Goal: Check status: Check status

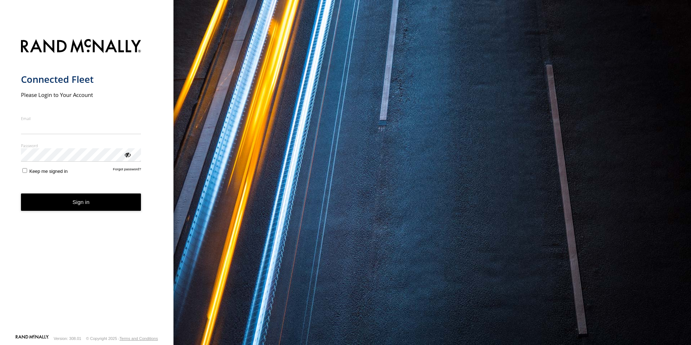
type input "**********"
click at [74, 207] on button "Sign in" at bounding box center [81, 202] width 120 height 18
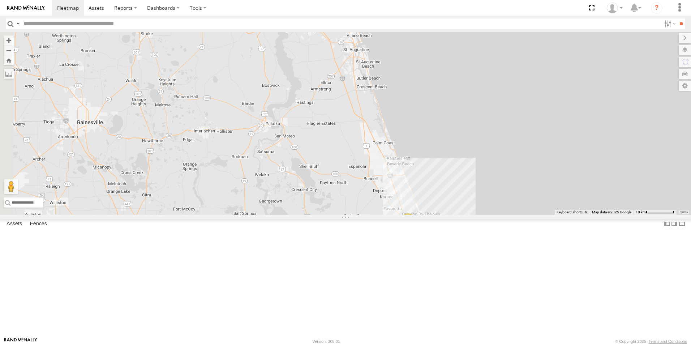
drag, startPoint x: 422, startPoint y: 178, endPoint x: 487, endPoint y: 224, distance: 79.2
click at [487, 215] on div "TRUCK 75 7 2 Truck 55 TRUCK 58" at bounding box center [345, 123] width 691 height 183
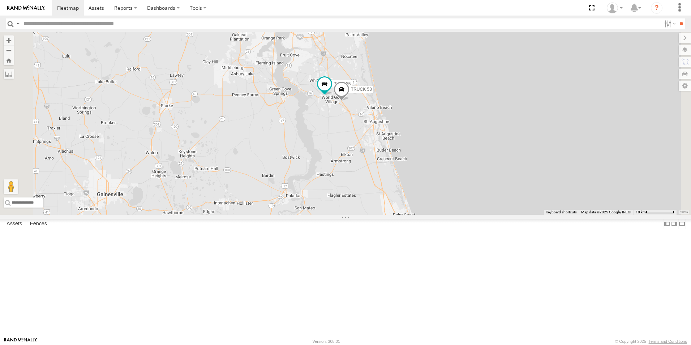
drag, startPoint x: 455, startPoint y: 134, endPoint x: 475, endPoint y: 210, distance: 78.9
click at [475, 210] on div "TRUCK 75 7 Truck 55 TRUCK 58" at bounding box center [345, 123] width 691 height 183
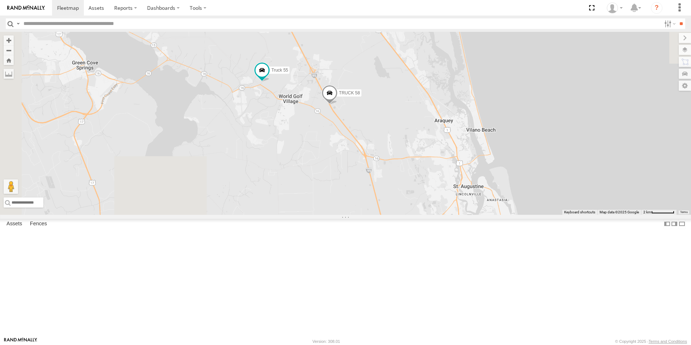
drag, startPoint x: 286, startPoint y: 99, endPoint x: 408, endPoint y: 252, distance: 195.2
click at [408, 215] on div "TRUCK 75 Truck 55 TRUCK 58" at bounding box center [345, 123] width 691 height 183
click at [338, 105] on span at bounding box center [330, 95] width 16 height 20
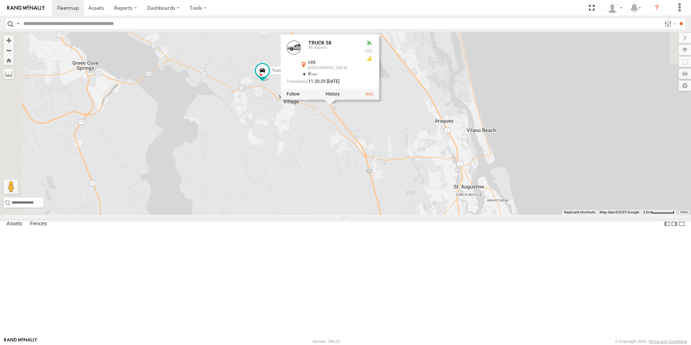
click at [404, 215] on div "TRUCK 75 Truck 55 TRUCK 58 TRUCK 58 All Assets I-95 [GEOGRAPHIC_DATA] 29.95939 …" at bounding box center [345, 123] width 691 height 183
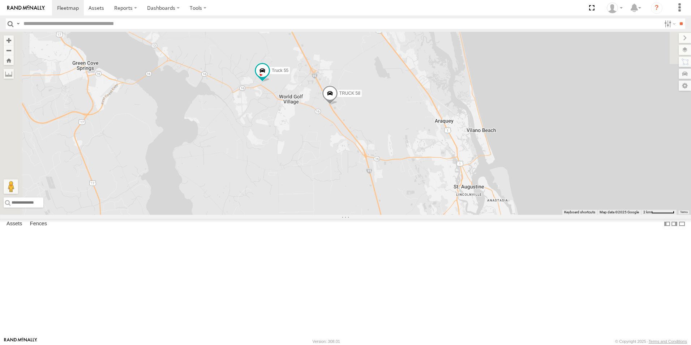
click at [338, 105] on span at bounding box center [330, 95] width 16 height 20
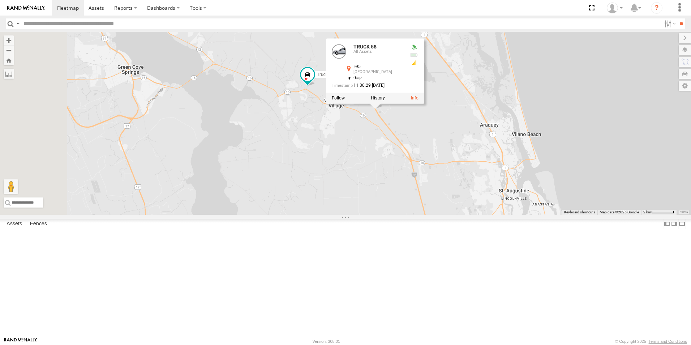
drag, startPoint x: 484, startPoint y: 189, endPoint x: 531, endPoint y: 193, distance: 47.1
click at [531, 193] on div "TRUCK 75 Truck 55 TRUCK 58 TRUCK 58 All Assets I-95 [GEOGRAPHIC_DATA] 29.95939 …" at bounding box center [345, 123] width 691 height 183
click at [517, 180] on div "TRUCK 75 Truck 55 TRUCK 58 TRUCK 58 All Assets I-95 [GEOGRAPHIC_DATA] 29.95939 …" at bounding box center [345, 123] width 691 height 183
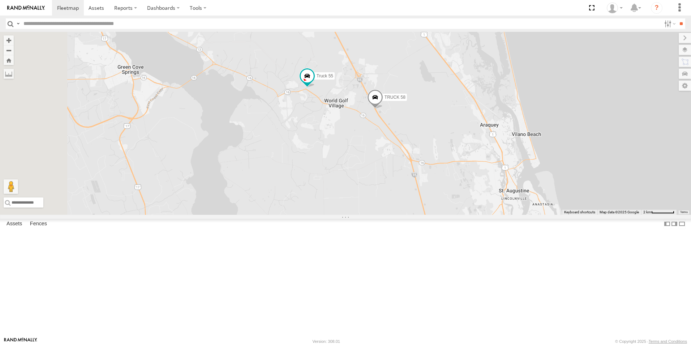
click at [383, 109] on span at bounding box center [375, 99] width 16 height 20
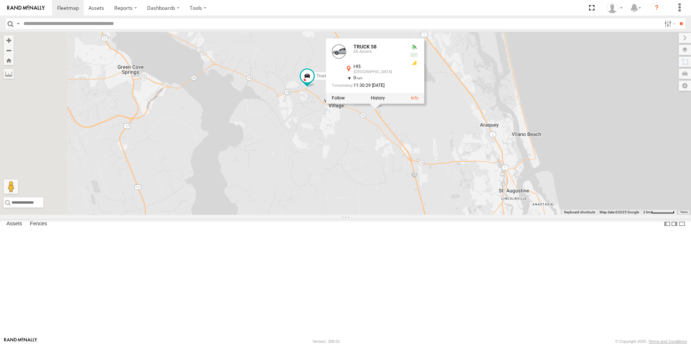
click at [513, 194] on div "TRUCK 75 Truck 55 TRUCK 58 TRUCK 58 All Assets I-95 [GEOGRAPHIC_DATA] 29.95939 …" at bounding box center [345, 123] width 691 height 183
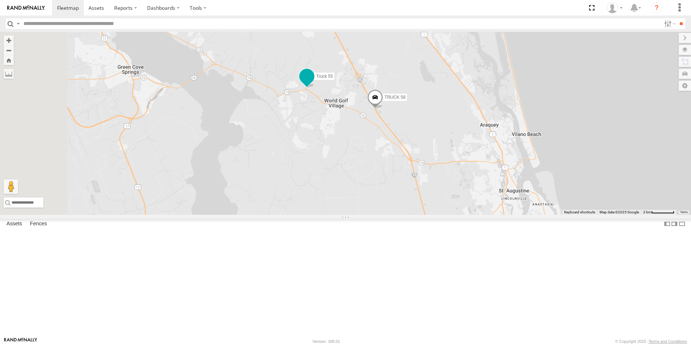
click at [313, 83] on span at bounding box center [306, 76] width 13 height 13
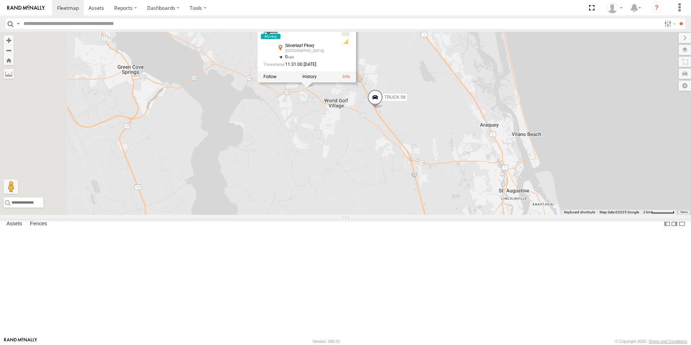
click at [418, 215] on div "TRUCK 75 Truck 55 TRUCK 58 Truck 55 All Assets [GEOGRAPHIC_DATA] 29.9767 , -81.…" at bounding box center [345, 123] width 691 height 183
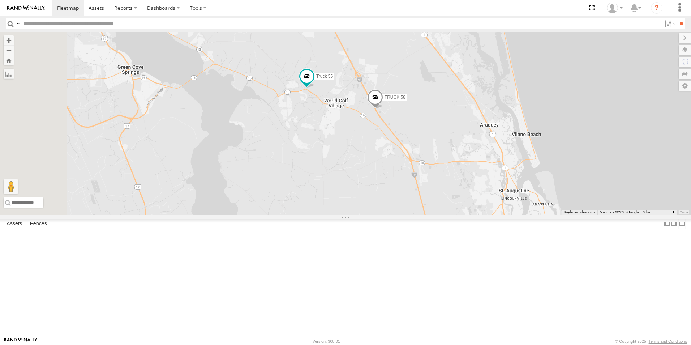
click at [383, 109] on span at bounding box center [375, 99] width 16 height 20
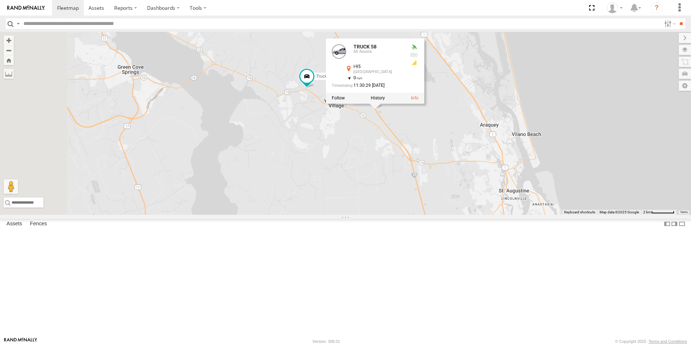
click at [560, 202] on div "TRUCK 75 Truck 55 TRUCK 58 TRUCK 58 All Assets I-95 [GEOGRAPHIC_DATA] 29.95939 …" at bounding box center [345, 123] width 691 height 183
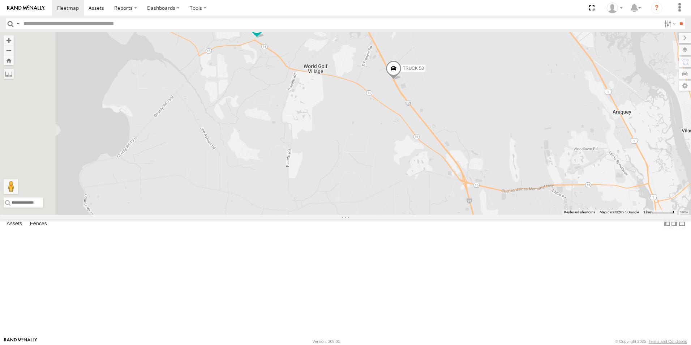
drag, startPoint x: 459, startPoint y: 226, endPoint x: 473, endPoint y: 323, distance: 98.3
click at [473, 215] on div "TRUCK 75 Truck 55 TRUCK 58" at bounding box center [345, 123] width 691 height 183
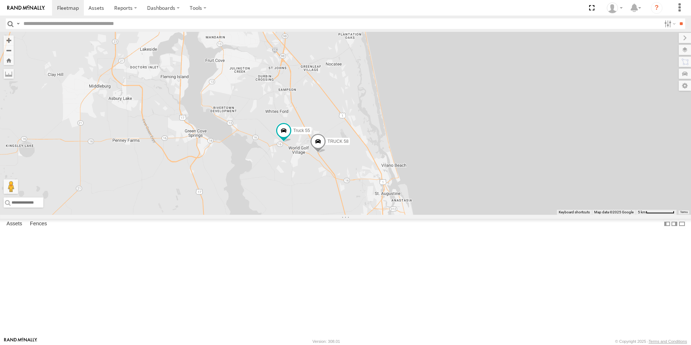
drag, startPoint x: 447, startPoint y: 237, endPoint x: 397, endPoint y: 238, distance: 49.9
click at [397, 215] on div "TRUCK 75 Truck 55 TRUCK 58" at bounding box center [345, 123] width 691 height 183
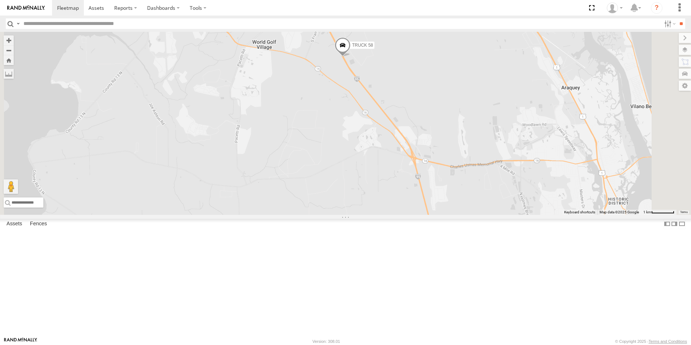
drag, startPoint x: 388, startPoint y: 240, endPoint x: 374, endPoint y: 306, distance: 68.0
click at [374, 215] on div "TRUCK 75 Truck 55 TRUCK 58" at bounding box center [345, 123] width 691 height 183
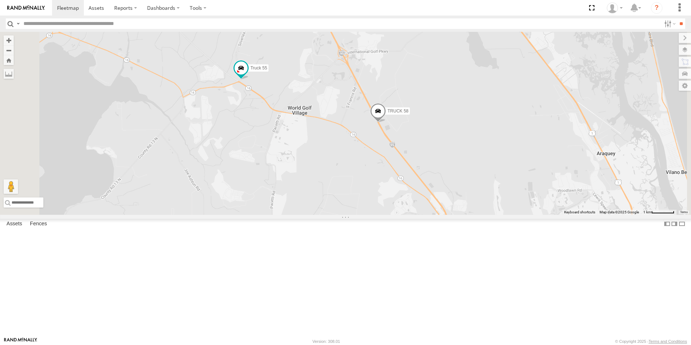
drag, startPoint x: 381, startPoint y: 208, endPoint x: 416, endPoint y: 275, distance: 75.5
click at [416, 215] on div "TRUCK 75 Truck 55 TRUCK 58" at bounding box center [345, 123] width 691 height 183
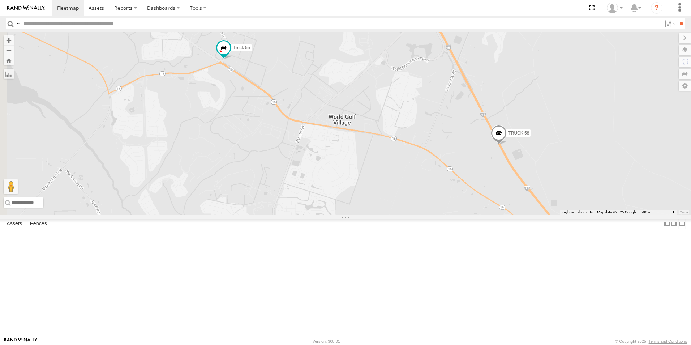
drag, startPoint x: 405, startPoint y: 223, endPoint x: 474, endPoint y: 337, distance: 132.7
click at [474, 215] on div "TRUCK 75 Truck 55 TRUCK 58" at bounding box center [345, 123] width 691 height 183
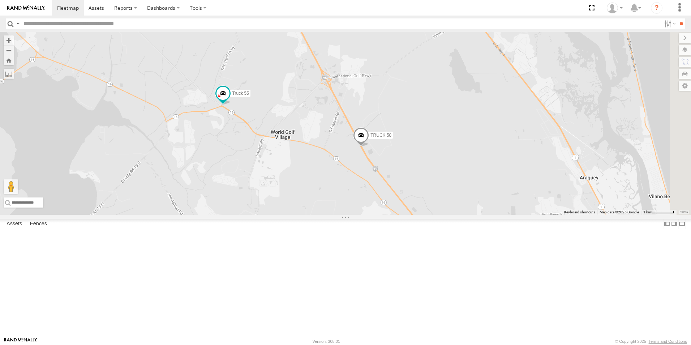
drag, startPoint x: 474, startPoint y: 337, endPoint x: 392, endPoint y: 273, distance: 103.2
click at [392, 215] on div "TRUCK 75 Truck 55 TRUCK 58" at bounding box center [345, 123] width 691 height 183
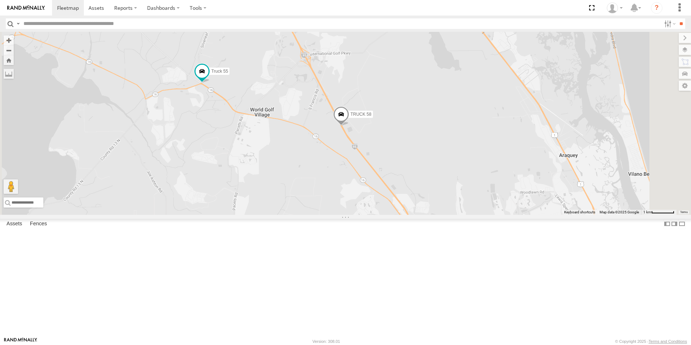
click at [349, 126] on span at bounding box center [341, 116] width 16 height 20
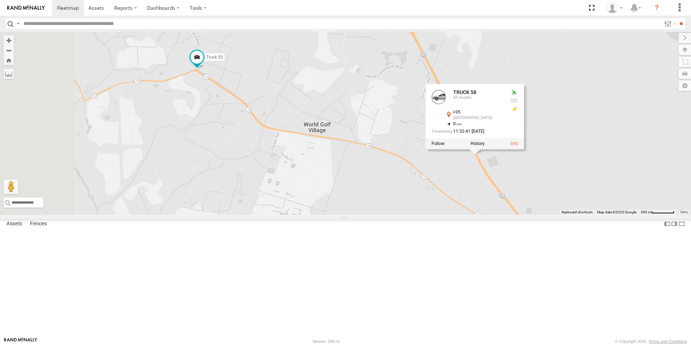
drag, startPoint x: 341, startPoint y: 208, endPoint x: 405, endPoint y: 297, distance: 110.3
click at [405, 215] on div "TRUCK 75 Truck 55 TRUCK 58 TRUCK 58 All Assets I-95 [GEOGRAPHIC_DATA] 29.9584 ,…" at bounding box center [345, 123] width 691 height 183
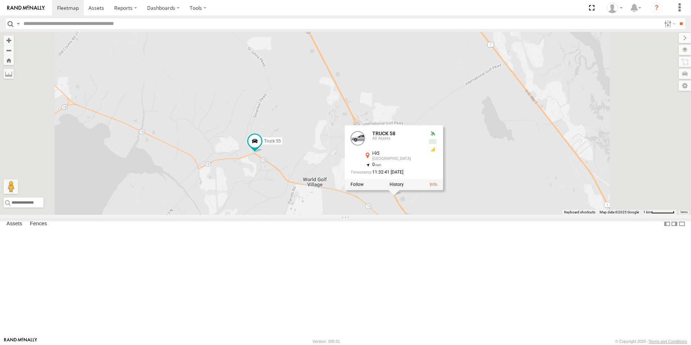
click at [450, 215] on div "TRUCK 75 Truck 55 TRUCK 58 TRUCK 58 All Assets I-95 [GEOGRAPHIC_DATA] 29.9584 ,…" at bounding box center [345, 123] width 691 height 183
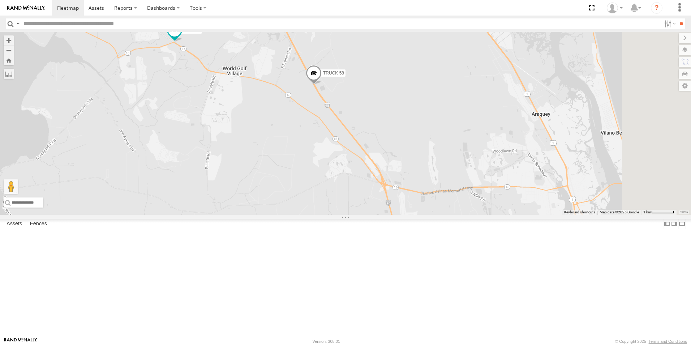
drag, startPoint x: 418, startPoint y: 289, endPoint x: 337, endPoint y: 178, distance: 137.3
click at [337, 178] on div "TRUCK 75 Truck 55 TRUCK 58" at bounding box center [345, 123] width 691 height 183
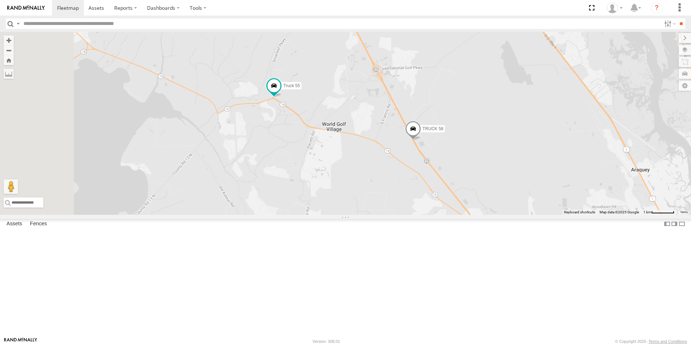
drag, startPoint x: 362, startPoint y: 223, endPoint x: 462, endPoint y: 281, distance: 115.8
click at [462, 215] on div "TRUCK 75 Truck 55 TRUCK 58" at bounding box center [345, 123] width 691 height 183
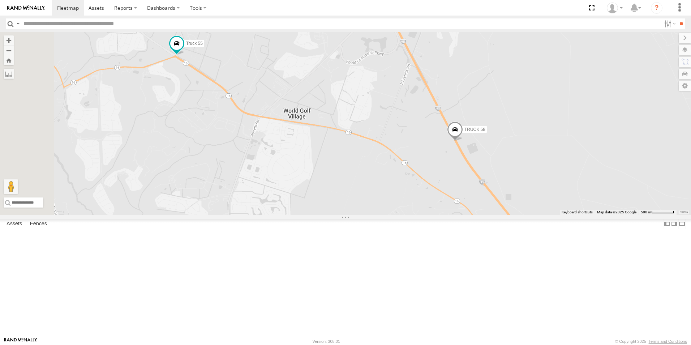
drag, startPoint x: 525, startPoint y: 260, endPoint x: 604, endPoint y: 354, distance: 123.1
click at [604, 344] on html at bounding box center [345, 172] width 691 height 345
click at [463, 141] on span at bounding box center [455, 132] width 16 height 20
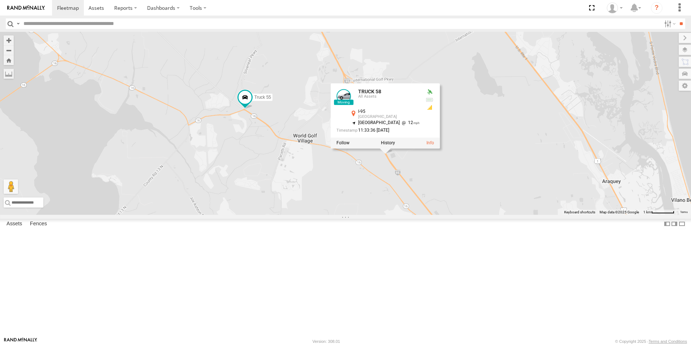
drag, startPoint x: 506, startPoint y: 245, endPoint x: 440, endPoint y: 245, distance: 66.1
click at [440, 215] on div "TRUCK 75 Truck 55 TRUCK 58 TRUCK 58 All Assets I-95 [GEOGRAPHIC_DATA] 29.9576 ,…" at bounding box center [345, 123] width 691 height 183
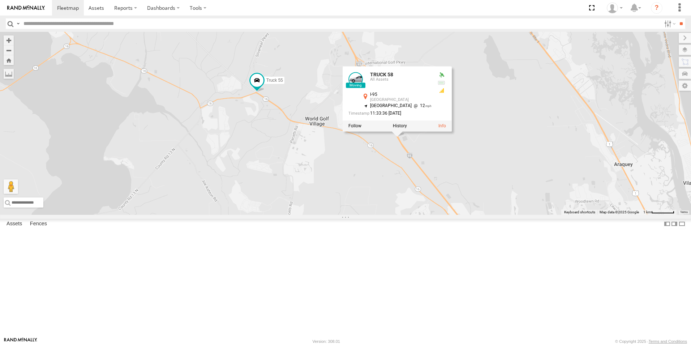
drag, startPoint x: 577, startPoint y: 221, endPoint x: 591, endPoint y: 202, distance: 23.5
click at [591, 202] on div "TRUCK 75 Truck 55 TRUCK 58 TRUCK 58 All Assets I-95 [GEOGRAPHIC_DATA] 29.9576 ,…" at bounding box center [345, 123] width 691 height 183
click at [591, 209] on div "TRUCK 75 Truck 55 TRUCK 58 TRUCK 58 All Assets I-95 [GEOGRAPHIC_DATA] 29.9576 ,…" at bounding box center [345, 123] width 691 height 183
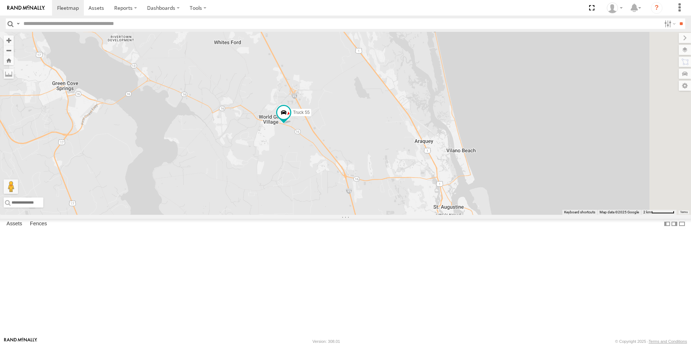
drag, startPoint x: 508, startPoint y: 214, endPoint x: 385, endPoint y: 201, distance: 123.5
click at [389, 201] on div "Truck 55" at bounding box center [345, 123] width 691 height 183
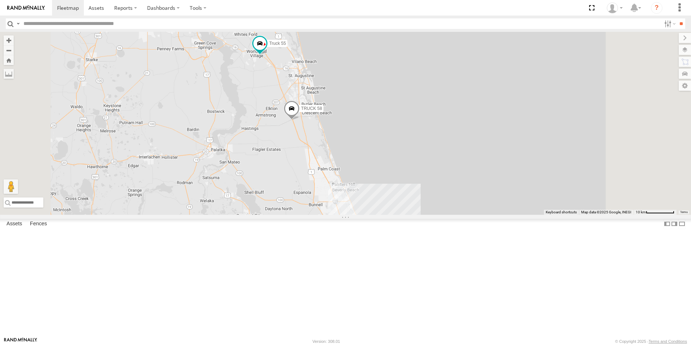
drag, startPoint x: 461, startPoint y: 236, endPoint x: 436, endPoint y: 158, distance: 81.1
click at [436, 158] on div "Truck 55 TRUCK 58" at bounding box center [345, 123] width 691 height 183
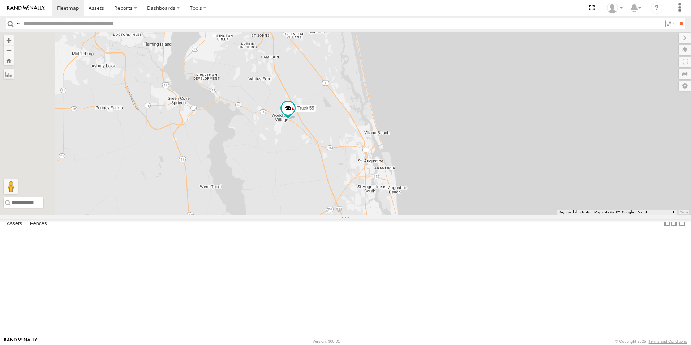
drag, startPoint x: 387, startPoint y: 105, endPoint x: 513, endPoint y: 259, distance: 199.0
click at [513, 215] on div "Truck 55 TRUCK 58" at bounding box center [345, 123] width 691 height 183
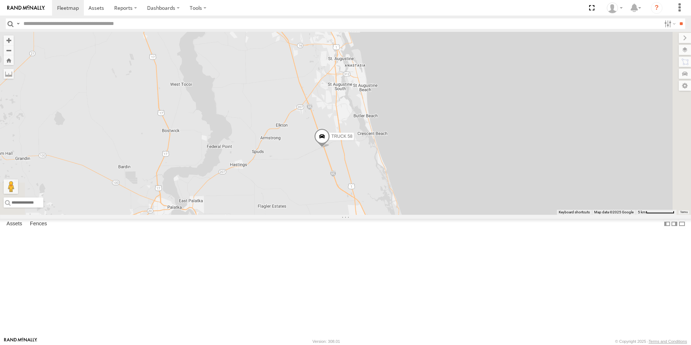
drag, startPoint x: 554, startPoint y: 258, endPoint x: 461, endPoint y: 111, distance: 173.5
click at [461, 111] on div "Truck 55 TRUCK 58" at bounding box center [345, 123] width 691 height 183
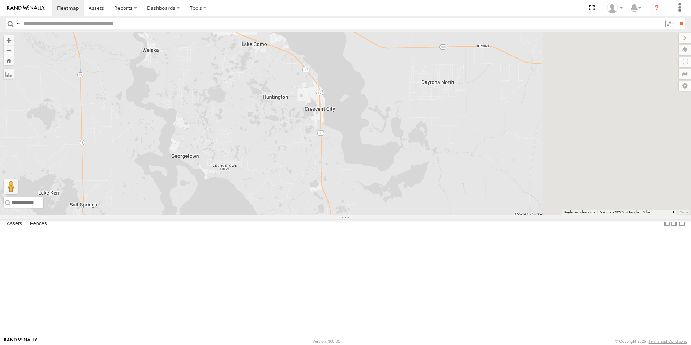
drag, startPoint x: 462, startPoint y: 224, endPoint x: 277, endPoint y: 265, distance: 189.4
click at [277, 215] on div "TRUCK 45 Truck 55 TRUCK 58 TRUCK 99" at bounding box center [345, 123] width 691 height 183
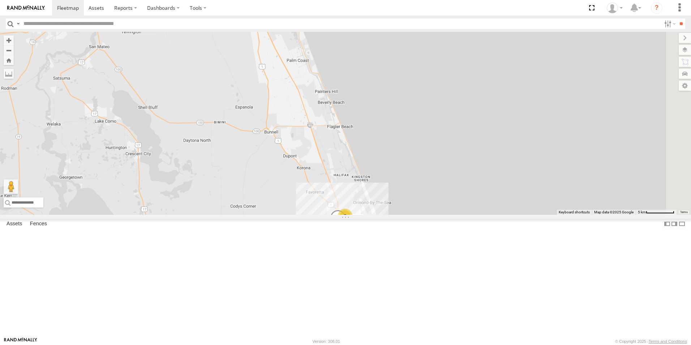
drag, startPoint x: 493, startPoint y: 253, endPoint x: 344, endPoint y: 274, distance: 150.3
click at [344, 215] on div "TRUCK 45 Truck 55 TRUCK 58 TRUCK 99 7 truck 77" at bounding box center [345, 123] width 691 height 183
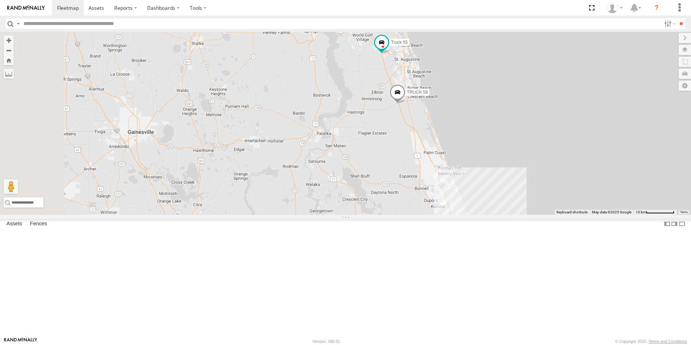
drag, startPoint x: 451, startPoint y: 229, endPoint x: 609, endPoint y: 247, distance: 159.2
click at [609, 215] on div "TRUCK 45 Truck 55 TRUCK 58 TRUCK 99 8" at bounding box center [345, 123] width 691 height 183
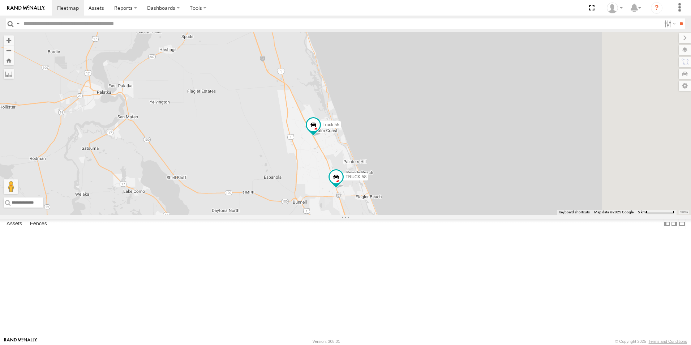
drag, startPoint x: 577, startPoint y: 205, endPoint x: 463, endPoint y: 221, distance: 114.9
click at [463, 215] on div "9 Truck 55 TRUCK 58" at bounding box center [345, 123] width 691 height 183
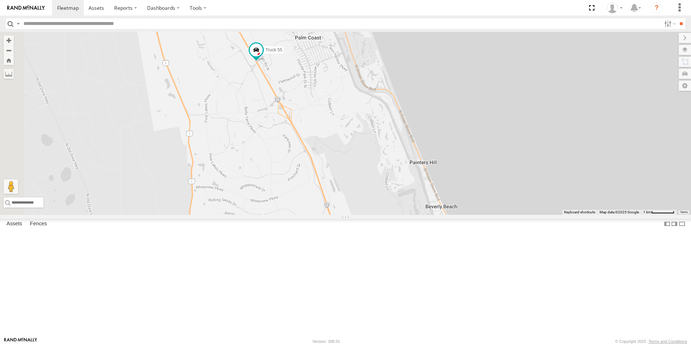
drag, startPoint x: 369, startPoint y: 180, endPoint x: 495, endPoint y: 176, distance: 126.9
click at [495, 176] on div "Truck 55 TRUCK 58" at bounding box center [345, 123] width 691 height 183
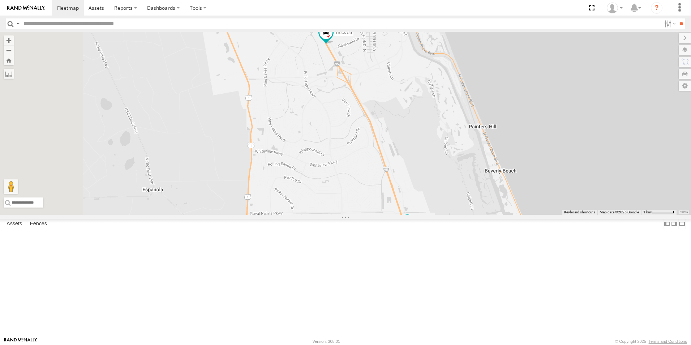
drag, startPoint x: 422, startPoint y: 195, endPoint x: 478, endPoint y: 147, distance: 74.0
click at [478, 147] on div "Truck 55 TRUCK 58" at bounding box center [345, 123] width 691 height 183
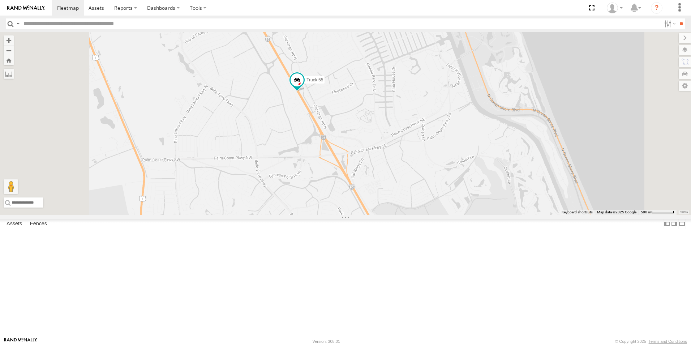
drag, startPoint x: 419, startPoint y: 106, endPoint x: 457, endPoint y: 195, distance: 97.3
click at [457, 195] on div "Truck 55 TRUCK 58" at bounding box center [345, 123] width 691 height 183
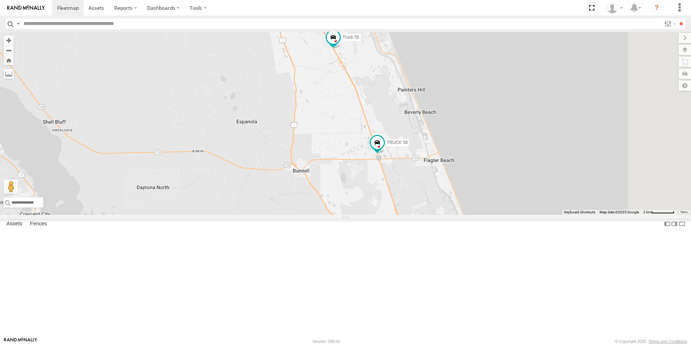
drag, startPoint x: 503, startPoint y: 222, endPoint x: 466, endPoint y: 154, distance: 77.6
click at [466, 154] on div "Truck 55 TRUCK 58" at bounding box center [345, 123] width 691 height 183
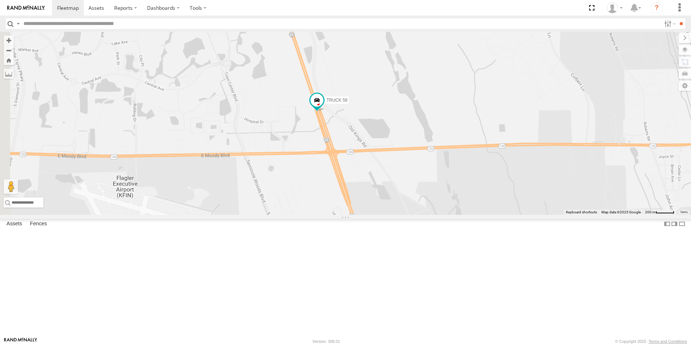
drag, startPoint x: 337, startPoint y: 235, endPoint x: 597, endPoint y: 177, distance: 265.8
click at [597, 177] on div "TRUCK 58" at bounding box center [345, 123] width 691 height 183
click at [323, 107] on span at bounding box center [316, 100] width 13 height 13
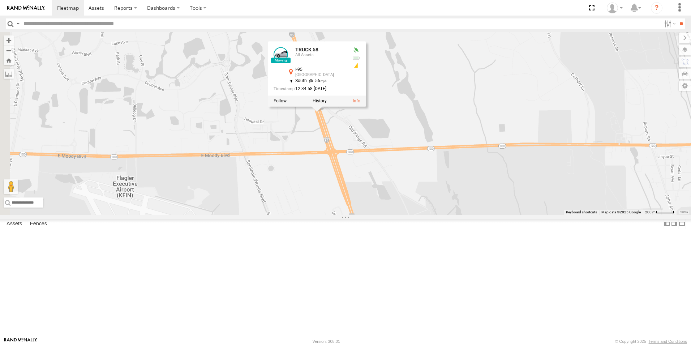
click at [346, 57] on div "All Assets" at bounding box center [320, 55] width 51 height 4
click at [0, 0] on div "TRUCK 58" at bounding box center [0, 0] width 0 height 0
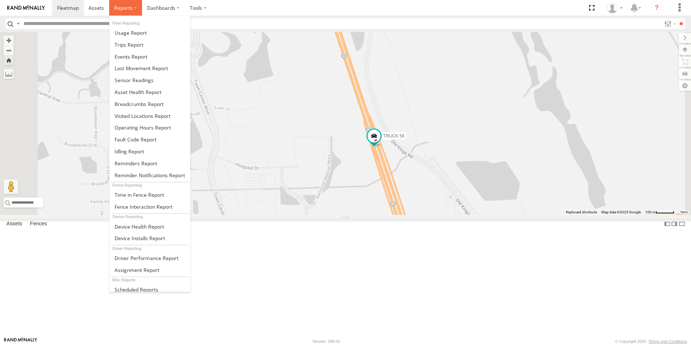
click at [127, 7] on span at bounding box center [123, 7] width 18 height 7
click at [136, 104] on span at bounding box center [139, 103] width 49 height 7
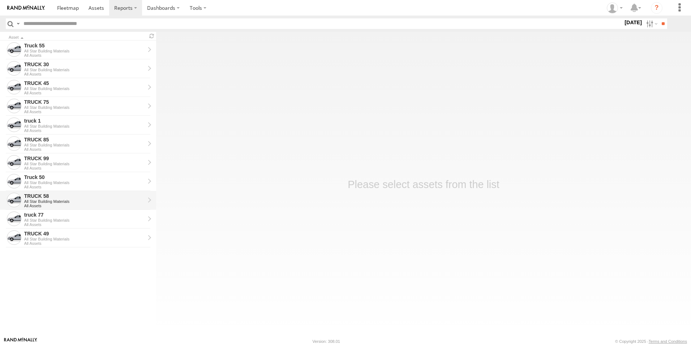
click at [47, 197] on div "TRUCK 58" at bounding box center [84, 196] width 121 height 7
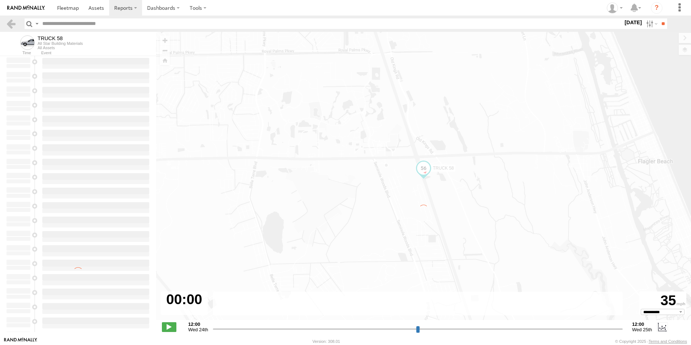
type input "**********"
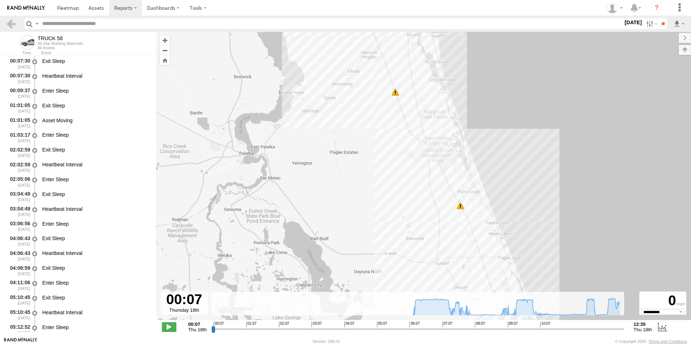
drag, startPoint x: 412, startPoint y: 245, endPoint x: 436, endPoint y: 92, distance: 155.0
click at [436, 92] on div "TRUCK 58 07:58 Thu 08:01 Thu 08:23 Thu 12:26 Thu 11" at bounding box center [423, 180] width 535 height 296
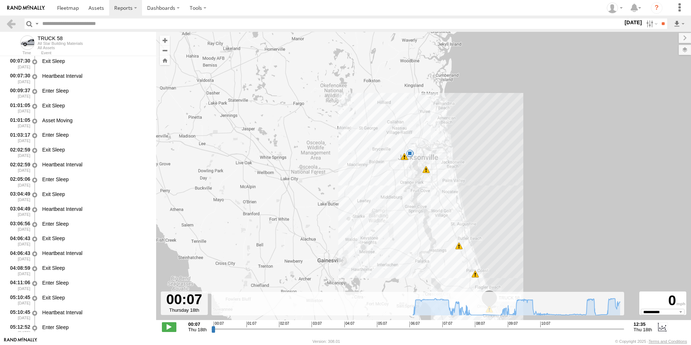
drag, startPoint x: 497, startPoint y: 125, endPoint x: 488, endPoint y: 221, distance: 96.9
click at [488, 221] on div "TRUCK 58 07:58 Thu 08:01 Thu 08:23 Thu 12:26 Thu 7 42 09:23 Thu 11" at bounding box center [423, 180] width 535 height 296
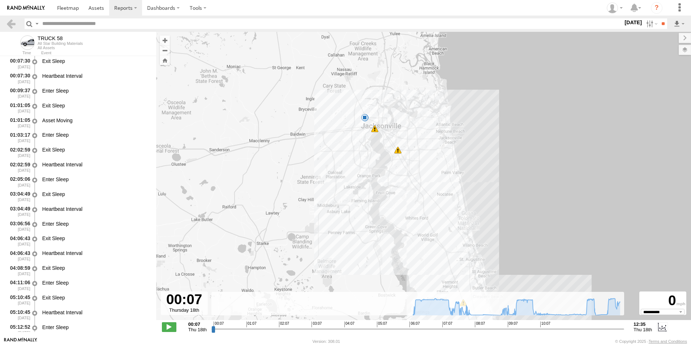
drag, startPoint x: 426, startPoint y: 166, endPoint x: 503, endPoint y: 226, distance: 98.1
click at [503, 226] on div "TRUCK 58 07:58 Thu 08:01 Thu 08:23 Thu 12:26 Thu 5 38 11" at bounding box center [423, 180] width 535 height 296
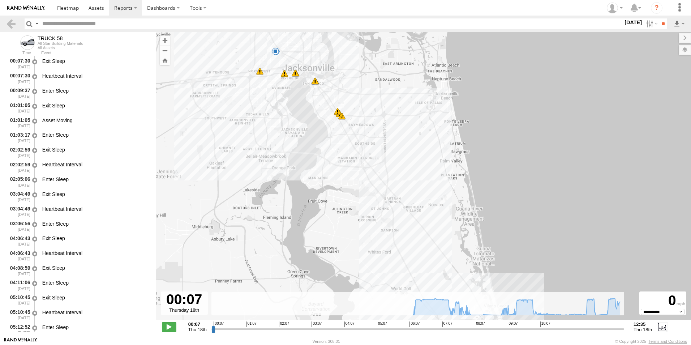
drag, startPoint x: 484, startPoint y: 221, endPoint x: 536, endPoint y: 263, distance: 67.3
click at [536, 263] on div "TRUCK 58 07:58 Thu 08:01 Thu 08:23 Thu 12:26 Thu 07:23 Thu 07:25 Thu 07:26 Thu …" at bounding box center [423, 180] width 535 height 296
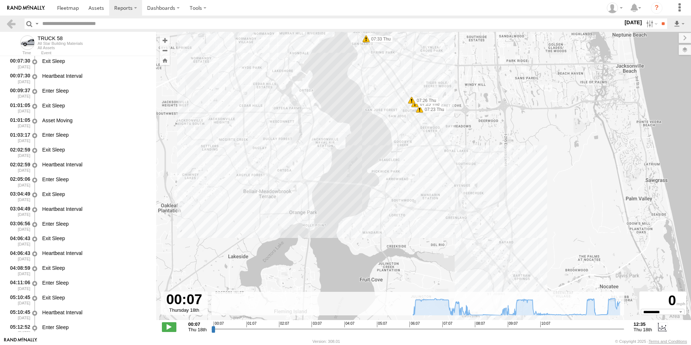
drag, startPoint x: 288, startPoint y: 147, endPoint x: 526, endPoint y: 244, distance: 257.0
click at [526, 244] on div "TRUCK 58 07:58 Thu 08:01 Thu 08:23 Thu 12:26 Thu 07:23 Thu 07:25 Thu 07:26 Thu …" at bounding box center [423, 180] width 535 height 296
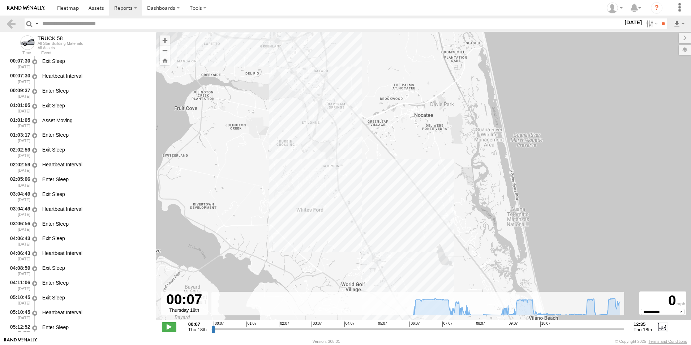
drag, startPoint x: 520, startPoint y: 264, endPoint x: 326, endPoint y: 88, distance: 262.4
click at [326, 88] on div "TRUCK 58 07:58 Thu 08:01 Thu 08:23 Thu 12:26 Thu 07:23 Thu 07:25 Thu 07:26 Thu …" at bounding box center [423, 180] width 535 height 296
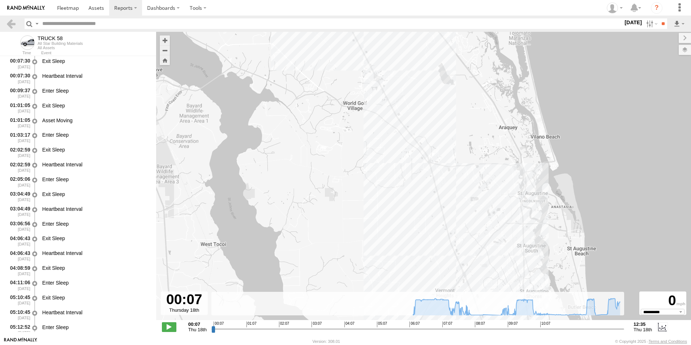
drag, startPoint x: 369, startPoint y: 232, endPoint x: 375, endPoint y: 55, distance: 177.5
click at [373, 47] on div "TRUCK 58 07:58 Thu 08:01 Thu 08:23 Thu 12:26 Thu 07:23 Thu 07:25 Thu 07:26 Thu …" at bounding box center [423, 180] width 535 height 296
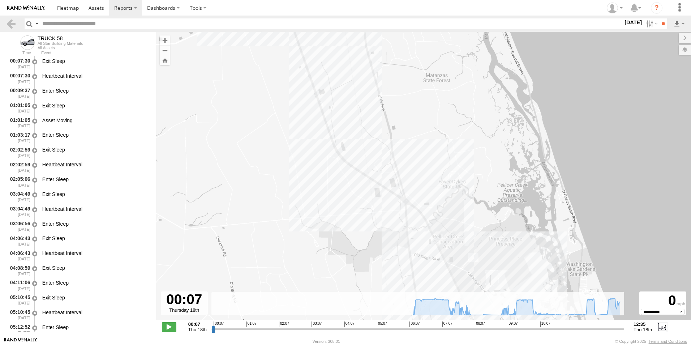
drag, startPoint x: 245, startPoint y: 212, endPoint x: 602, endPoint y: 97, distance: 374.9
click at [602, 97] on div "TRUCK 58 07:58 Thu 08:01 Thu 08:23 Thu 12:26 Thu" at bounding box center [423, 180] width 535 height 296
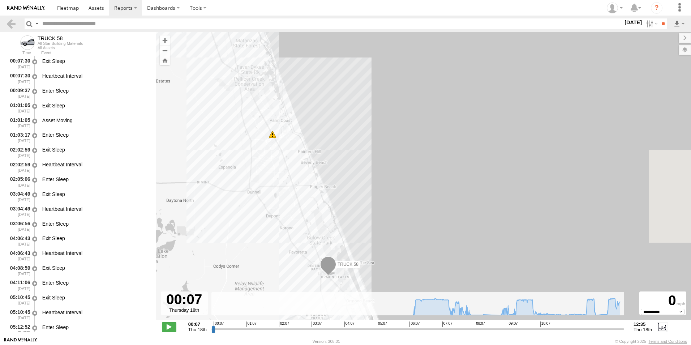
drag, startPoint x: 557, startPoint y: 228, endPoint x: 353, endPoint y: 99, distance: 241.4
click at [353, 99] on div "TRUCK 58 07:58 Thu 08:01 Thu 08:23 Thu 12:26 Thu 11" at bounding box center [423, 180] width 535 height 296
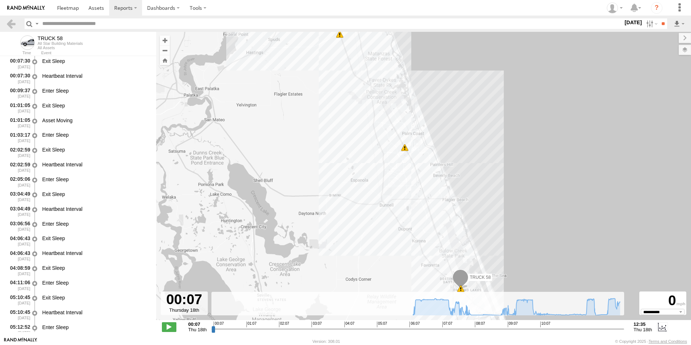
drag, startPoint x: 366, startPoint y: 175, endPoint x: 499, endPoint y: 188, distance: 134.0
click at [499, 188] on div "TRUCK 58 07:58 Thu 08:01 Thu 08:23 Thu 12:26 Thu 11 7" at bounding box center [423, 180] width 535 height 296
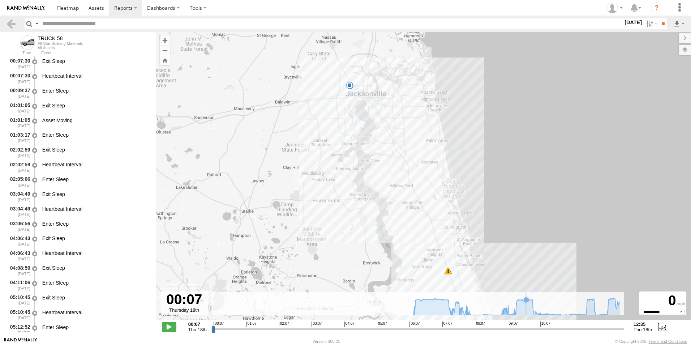
drag, startPoint x: 494, startPoint y: 142, endPoint x: 526, endPoint y: 303, distance: 164.6
click at [526, 303] on div "← Move left → Move right ↑ Move up ↓ Move down + Zoom in - Zoom out Home Jump l…" at bounding box center [423, 184] width 535 height 305
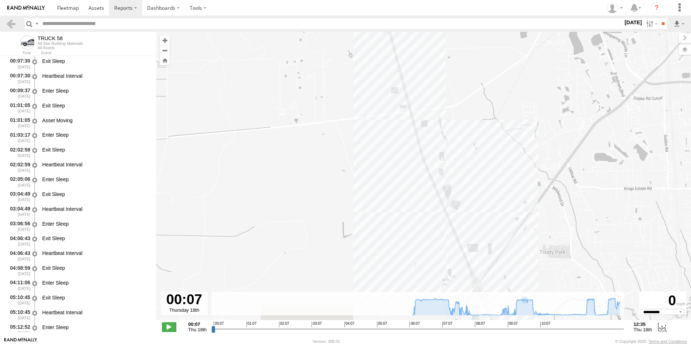
drag, startPoint x: 290, startPoint y: 247, endPoint x: 540, endPoint y: 44, distance: 321.6
click at [540, 44] on div "TRUCK 58 07:58 Thu 08:01 Thu 08:23 Thu 12:26 Thu" at bounding box center [423, 180] width 535 height 296
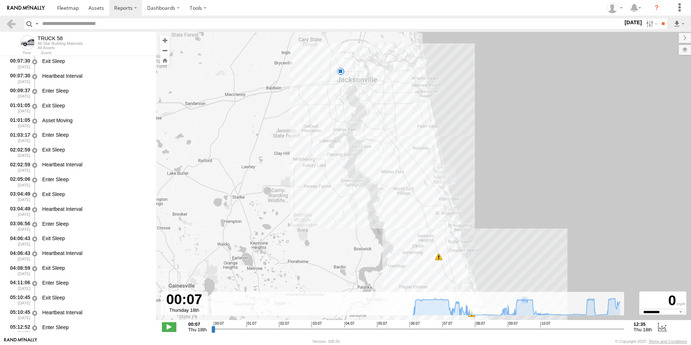
drag, startPoint x: 540, startPoint y: 122, endPoint x: 504, endPoint y: 251, distance: 133.5
click at [504, 251] on div "TRUCK 58 07:58 Thu 08:01 Thu 08:23 Thu 12:26 Thu 7 11" at bounding box center [423, 180] width 535 height 296
